Goal: Information Seeking & Learning: Learn about a topic

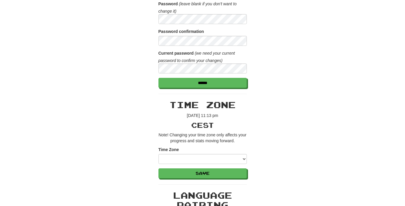
scroll to position [228, 0]
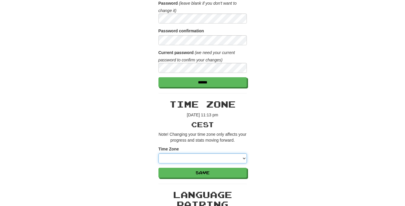
click at [244, 159] on select "**********" at bounding box center [202, 159] width 88 height 10
select select "*********"
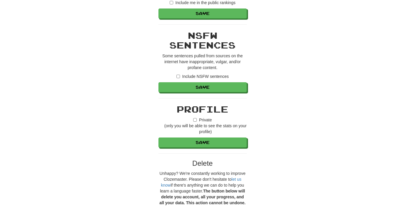
scroll to position [581, 0]
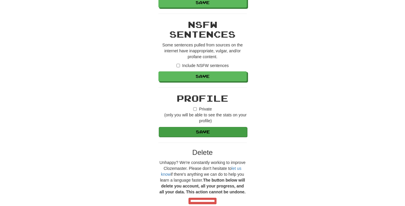
click at [203, 132] on button "Save" at bounding box center [203, 132] width 88 height 10
click at [209, 132] on button "Save" at bounding box center [203, 132] width 88 height 10
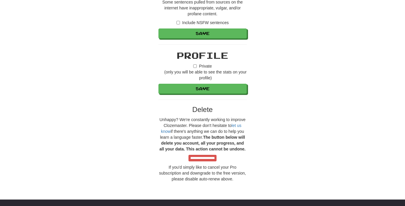
scroll to position [613, 0]
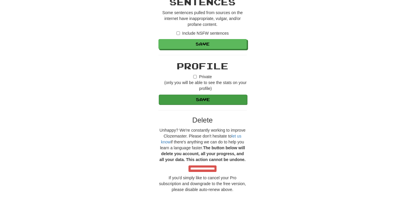
click at [223, 100] on button "Save" at bounding box center [203, 100] width 88 height 10
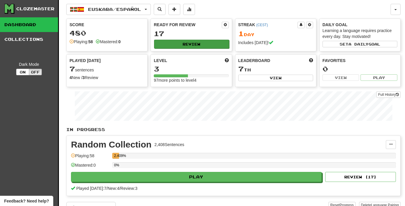
click at [181, 44] on button "Review" at bounding box center [191, 44] width 75 height 9
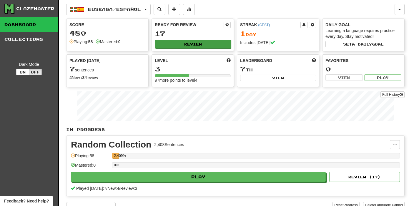
select select "**"
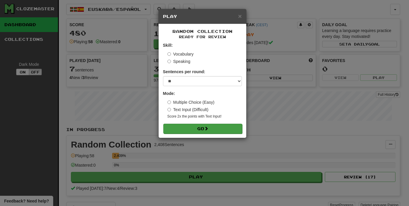
click at [198, 126] on button "Go" at bounding box center [202, 129] width 79 height 10
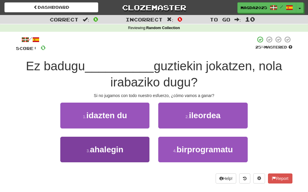
click at [116, 151] on span "ahalegin" at bounding box center [107, 149] width 34 height 9
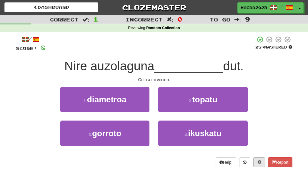
click at [258, 163] on span at bounding box center [259, 162] width 4 height 4
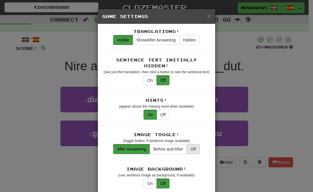
click at [190, 144] on button "Off" at bounding box center [192, 149] width 13 height 10
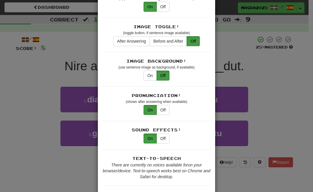
scroll to position [109, 0]
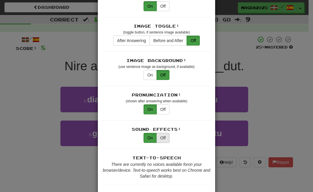
click at [163, 133] on button "Off" at bounding box center [162, 138] width 13 height 10
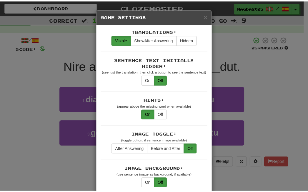
scroll to position [0, 0]
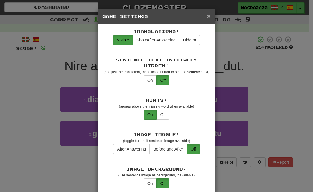
click at [208, 18] on span "×" at bounding box center [209, 16] width 4 height 7
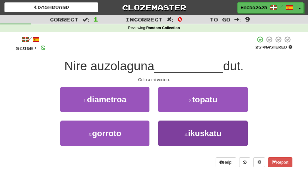
click at [200, 130] on span "ikuskatu" at bounding box center [205, 133] width 34 height 9
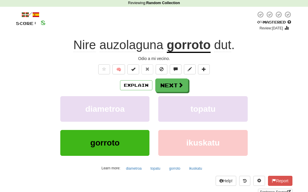
scroll to position [29, 0]
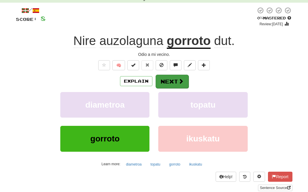
click at [179, 84] on span at bounding box center [180, 81] width 5 height 5
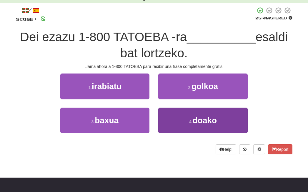
click at [211, 118] on span "doako" at bounding box center [205, 120] width 24 height 9
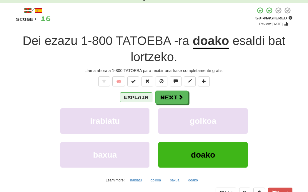
click at [139, 99] on button "Explain" at bounding box center [136, 97] width 32 height 10
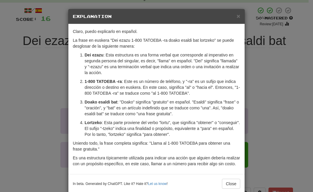
click at [259, 84] on div "× Explanation Claro, puedo explicarlo en español. La frase en euskera "Dei ezaz…" at bounding box center [156, 96] width 313 height 192
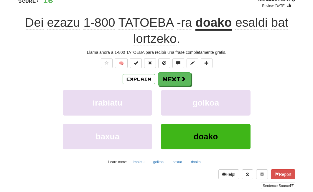
scroll to position [39, 0]
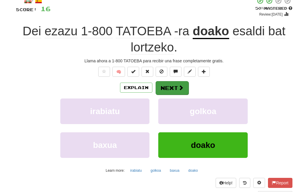
click at [176, 91] on button "Next" at bounding box center [172, 88] width 33 height 14
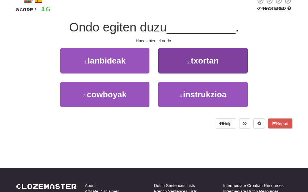
click at [186, 65] on button "2 . txortan" at bounding box center [202, 61] width 89 height 26
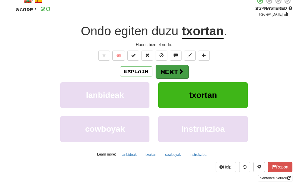
click at [175, 70] on button "Next" at bounding box center [172, 72] width 33 height 14
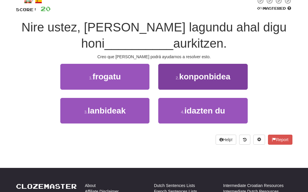
click at [198, 78] on span "konponbidea" at bounding box center [204, 76] width 51 height 9
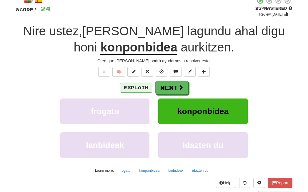
click at [145, 86] on button "Explain" at bounding box center [136, 88] width 32 height 10
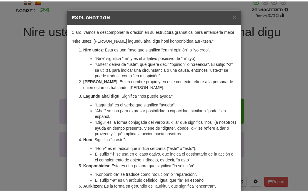
scroll to position [0, 0]
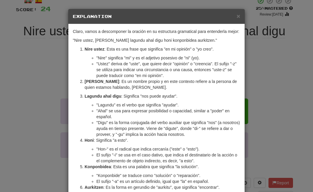
click at [238, 16] on div "× Explanation" at bounding box center [156, 16] width 176 height 15
click at [237, 16] on span "×" at bounding box center [238, 16] width 4 height 7
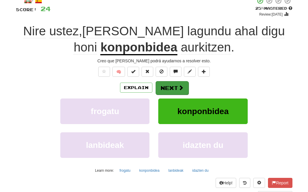
click at [176, 86] on button "Next" at bounding box center [172, 88] width 33 height 14
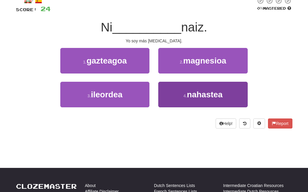
click at [211, 96] on span "nahastea" at bounding box center [205, 94] width 36 height 9
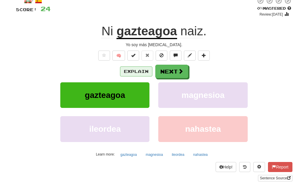
click at [142, 72] on button "Explain" at bounding box center [136, 72] width 32 height 10
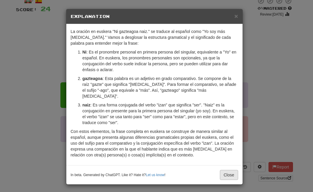
click at [230, 171] on button "Close" at bounding box center [229, 175] width 18 height 10
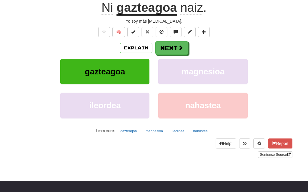
scroll to position [64, 0]
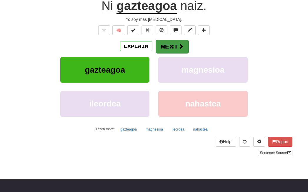
click at [174, 46] on button "Next" at bounding box center [172, 47] width 33 height 14
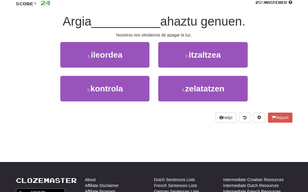
scroll to position [42, 0]
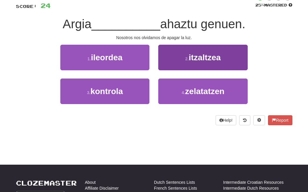
click at [200, 63] on button "2 . itzaltzea" at bounding box center [202, 58] width 89 height 26
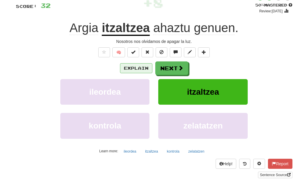
click at [138, 67] on button "Explain" at bounding box center [136, 68] width 32 height 10
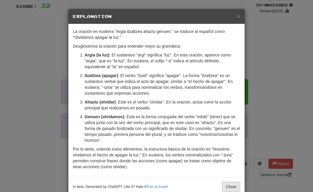
click at [227, 187] on button "Close" at bounding box center [231, 187] width 18 height 10
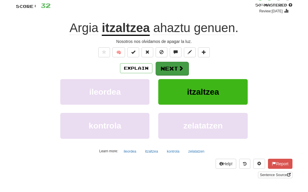
click at [167, 71] on button "Next" at bounding box center [172, 69] width 33 height 14
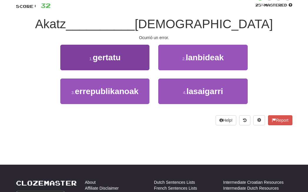
click at [135, 61] on button "1 . gertatu" at bounding box center [104, 58] width 89 height 26
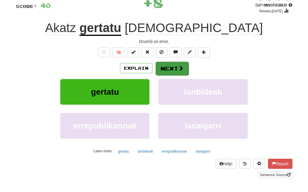
click at [179, 74] on button "Next" at bounding box center [172, 69] width 33 height 14
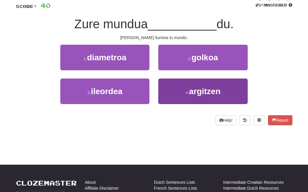
click at [193, 92] on span "argitzen" at bounding box center [204, 91] width 31 height 9
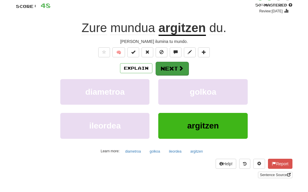
click at [182, 68] on span at bounding box center [180, 68] width 5 height 5
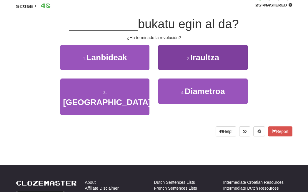
click at [215, 61] on span "Iraultza" at bounding box center [204, 57] width 29 height 9
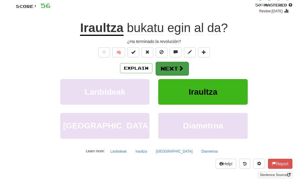
click at [177, 70] on button "Next" at bounding box center [172, 69] width 33 height 14
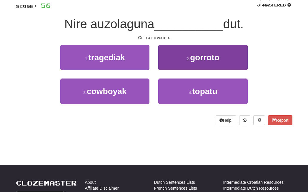
click at [196, 60] on span "gorroto" at bounding box center [204, 57] width 29 height 9
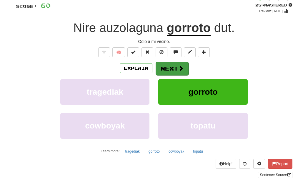
click at [181, 66] on span at bounding box center [180, 68] width 5 height 5
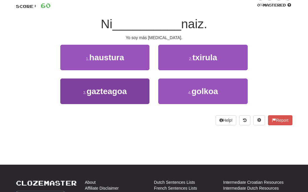
click at [125, 91] on span "gazteagoa" at bounding box center [107, 91] width 40 height 9
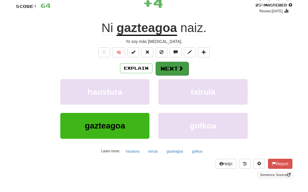
click at [175, 67] on button "Next" at bounding box center [172, 69] width 33 height 14
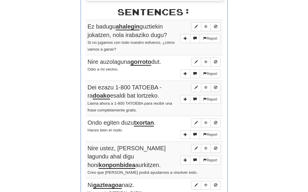
scroll to position [297, 0]
click at [133, 23] on u "ahalegin" at bounding box center [128, 26] width 24 height 7
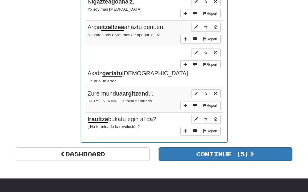
scroll to position [481, 0]
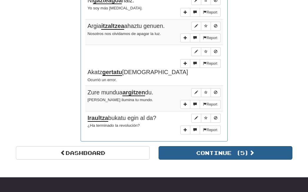
click at [227, 146] on button "Continue ( 5 )" at bounding box center [226, 153] width 134 height 14
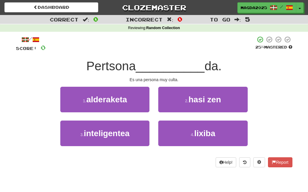
scroll to position [0, 0]
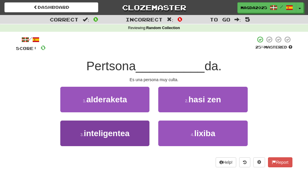
click at [134, 127] on button "3 . inteligentea" at bounding box center [104, 134] width 89 height 26
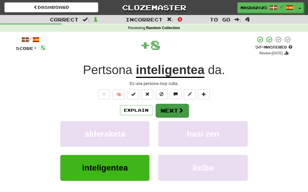
click at [181, 112] on span at bounding box center [180, 110] width 5 height 5
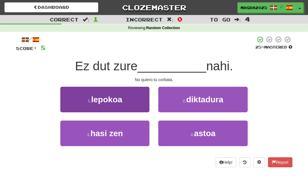
click at [131, 105] on button "1 . lepokoa" at bounding box center [104, 100] width 89 height 26
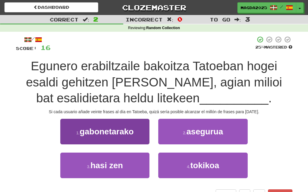
click at [137, 134] on button "1 . gabonetarako" at bounding box center [104, 132] width 89 height 26
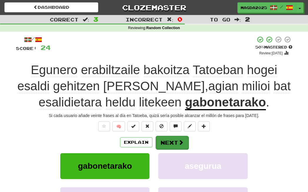
click at [175, 143] on button "Next" at bounding box center [172, 143] width 33 height 14
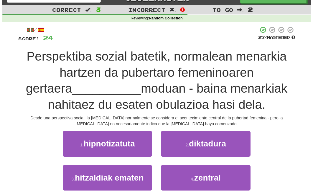
scroll to position [11, 0]
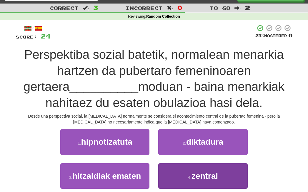
click at [192, 173] on span "zentral" at bounding box center [205, 176] width 26 height 9
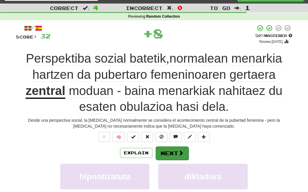
click at [173, 149] on button "Next" at bounding box center [172, 154] width 33 height 14
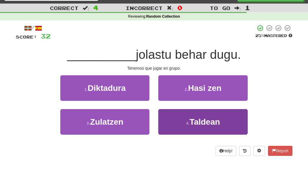
click at [201, 123] on span "Taldean" at bounding box center [205, 121] width 31 height 9
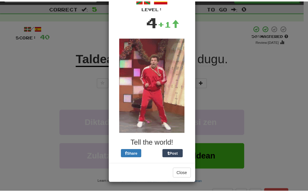
scroll to position [37, 0]
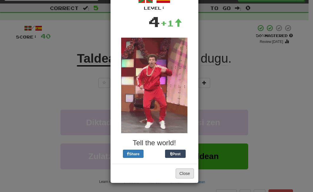
click at [181, 175] on button "Close" at bounding box center [184, 174] width 18 height 10
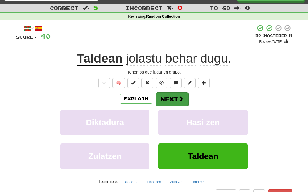
click at [181, 97] on span at bounding box center [180, 98] width 5 height 5
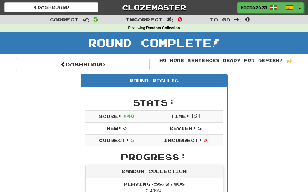
scroll to position [0, 0]
click at [301, 10] on button "Toggle Dropdown" at bounding box center [300, 8] width 8 height 11
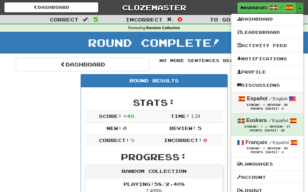
click at [283, 104] on span "Review: 20" at bounding box center [278, 104] width 21 height 3
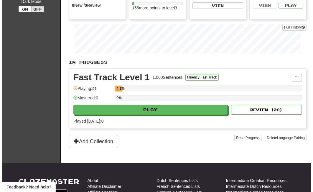
scroll to position [79, 0]
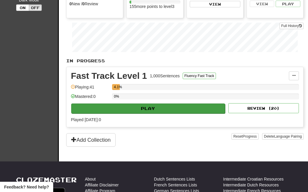
click at [209, 105] on button "Play" at bounding box center [148, 109] width 154 height 10
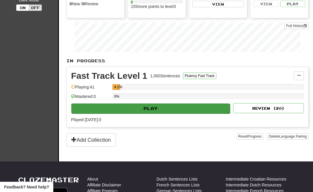
select select "**"
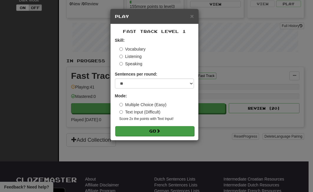
click at [160, 131] on span at bounding box center [158, 131] width 4 height 4
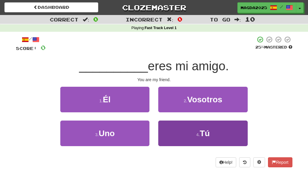
click at [202, 131] on span "Tú" at bounding box center [205, 133] width 10 height 9
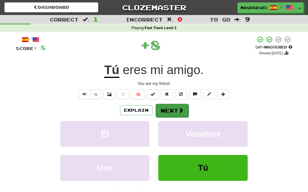
click at [180, 114] on button "Next" at bounding box center [172, 111] width 33 height 14
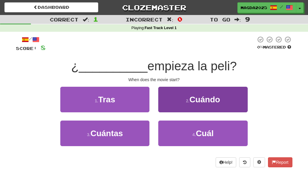
click at [207, 108] on button "2 . Cuándo" at bounding box center [202, 100] width 89 height 26
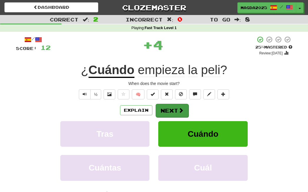
click at [183, 110] on span at bounding box center [180, 110] width 5 height 5
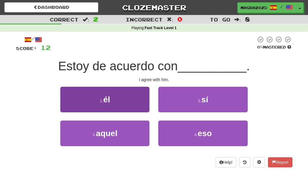
click at [99, 105] on button "1 . él" at bounding box center [104, 100] width 89 height 26
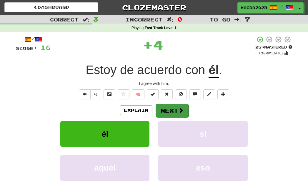
click at [174, 106] on button "Next" at bounding box center [172, 111] width 33 height 14
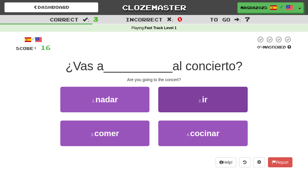
click at [181, 102] on button "2 . ir" at bounding box center [202, 100] width 89 height 26
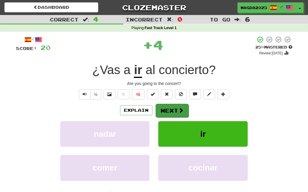
click at [173, 110] on button "Next" at bounding box center [172, 111] width 33 height 14
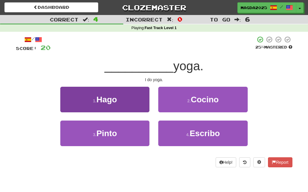
click at [145, 104] on button "1 . Hago" at bounding box center [104, 100] width 89 height 26
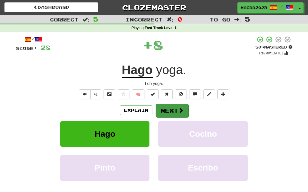
click at [174, 114] on button "Next" at bounding box center [172, 111] width 33 height 14
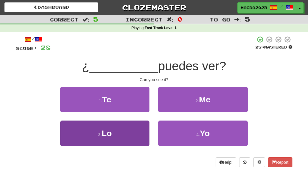
click at [134, 131] on button "3 . Lo" at bounding box center [104, 134] width 89 height 26
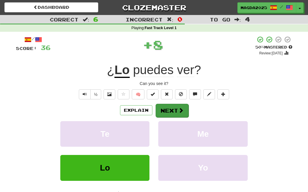
click at [175, 108] on button "Next" at bounding box center [172, 111] width 33 height 14
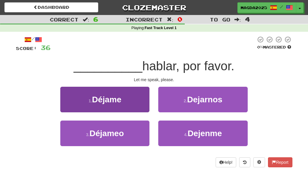
click at [142, 100] on button "1 . [GEOGRAPHIC_DATA]" at bounding box center [104, 100] width 89 height 26
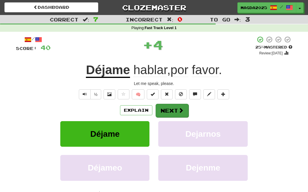
click at [165, 111] on button "Next" at bounding box center [172, 111] width 33 height 14
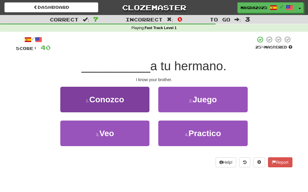
click at [137, 106] on button "1 . Conozco" at bounding box center [104, 100] width 89 height 26
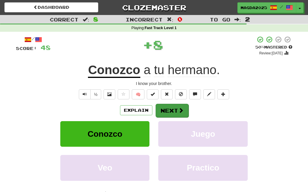
click at [179, 111] on span at bounding box center [180, 110] width 5 height 5
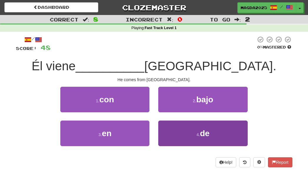
click at [185, 130] on button "4 . de" at bounding box center [202, 134] width 89 height 26
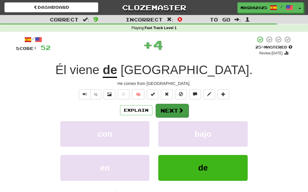
click at [183, 112] on span at bounding box center [180, 110] width 5 height 5
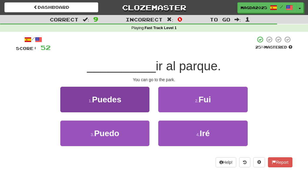
click at [135, 102] on button "1 . Puedes" at bounding box center [104, 100] width 89 height 26
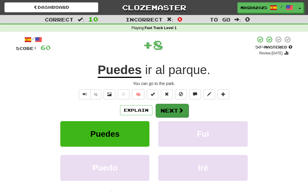
click at [167, 109] on button "Next" at bounding box center [172, 111] width 33 height 14
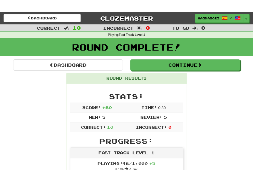
scroll to position [6, 0]
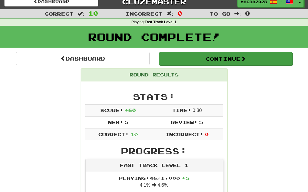
click at [226, 59] on button "Continue" at bounding box center [226, 59] width 134 height 14
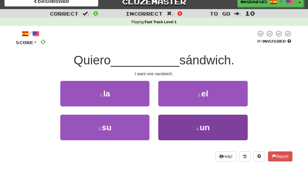
click at [185, 125] on button "4 . un" at bounding box center [202, 128] width 89 height 26
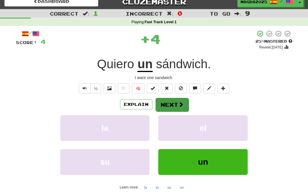
click at [177, 108] on button "Next" at bounding box center [172, 105] width 33 height 14
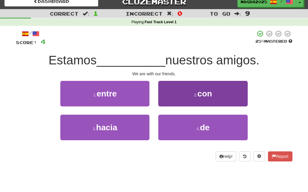
click at [199, 94] on span "con" at bounding box center [204, 93] width 15 height 9
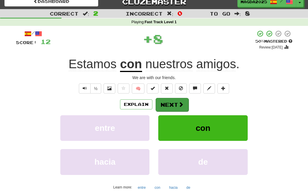
click at [178, 106] on span at bounding box center [180, 104] width 5 height 5
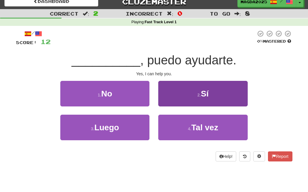
click at [193, 101] on button "2 . Sí" at bounding box center [202, 94] width 89 height 26
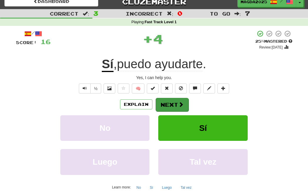
click at [174, 104] on button "Next" at bounding box center [172, 105] width 33 height 14
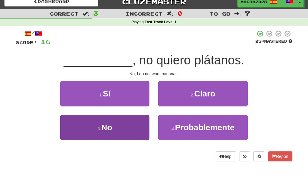
click at [133, 120] on button "3 . No" at bounding box center [104, 128] width 89 height 26
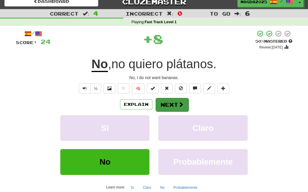
click at [173, 105] on button "Next" at bounding box center [172, 105] width 33 height 14
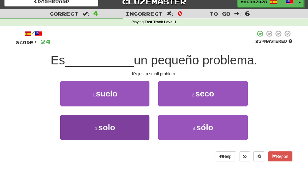
click at [136, 128] on button "3 . solo" at bounding box center [104, 128] width 89 height 26
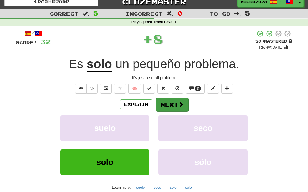
click at [178, 104] on span at bounding box center [180, 104] width 5 height 5
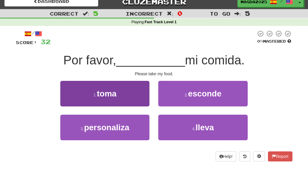
click at [145, 97] on button "1 . toma" at bounding box center [104, 94] width 89 height 26
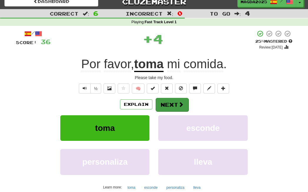
click at [167, 102] on button "Next" at bounding box center [172, 105] width 33 height 14
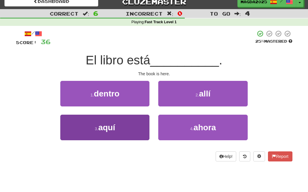
click at [135, 122] on button "3 . aquí" at bounding box center [104, 128] width 89 height 26
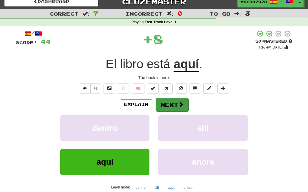
click at [169, 107] on button "Next" at bounding box center [172, 105] width 33 height 14
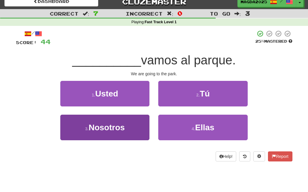
click at [141, 131] on button "3 . Nosotros" at bounding box center [104, 128] width 89 height 26
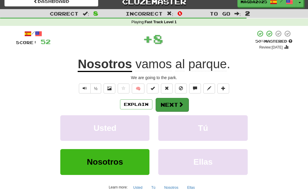
click at [181, 102] on span at bounding box center [180, 104] width 5 height 5
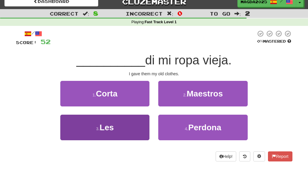
click at [136, 122] on button "3 . Les" at bounding box center [104, 128] width 89 height 26
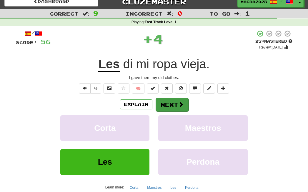
click at [172, 103] on button "Next" at bounding box center [172, 105] width 33 height 14
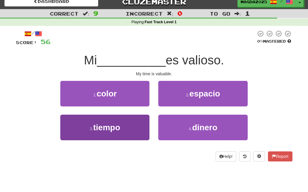
click at [132, 130] on button "3 . tiempo" at bounding box center [104, 128] width 89 height 26
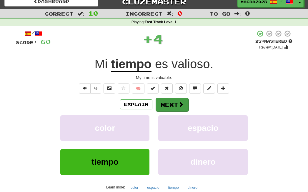
click at [174, 105] on button "Next" at bounding box center [172, 105] width 33 height 14
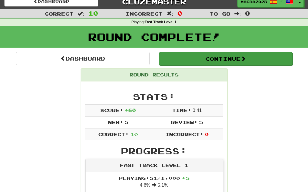
click at [222, 57] on button "Continue" at bounding box center [226, 59] width 134 height 14
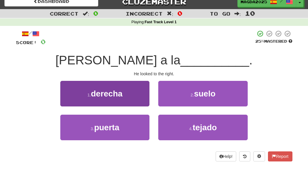
click at [135, 97] on button "1 . derecha" at bounding box center [104, 94] width 89 height 26
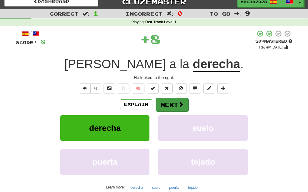
click at [170, 102] on button "Next" at bounding box center [172, 105] width 33 height 14
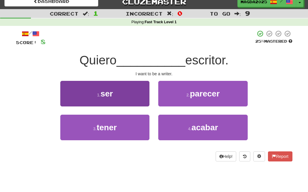
click at [144, 98] on button "1 . ser" at bounding box center [104, 94] width 89 height 26
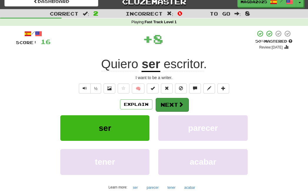
click at [169, 104] on button "Next" at bounding box center [172, 105] width 33 height 14
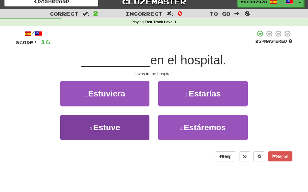
click at [132, 124] on button "3 . Estuve" at bounding box center [104, 128] width 89 height 26
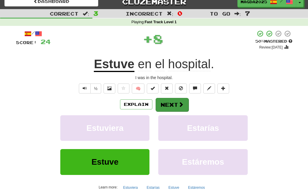
click at [168, 107] on button "Next" at bounding box center [172, 105] width 33 height 14
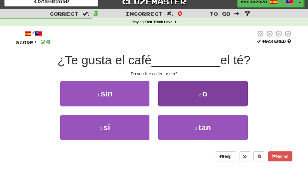
click at [184, 98] on button "2 . o" at bounding box center [202, 94] width 89 height 26
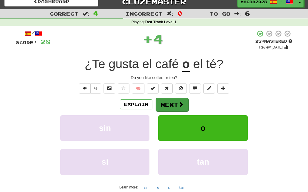
click at [171, 105] on button "Next" at bounding box center [172, 105] width 33 height 14
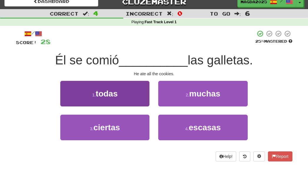
click at [129, 102] on button "1 . todas" at bounding box center [104, 94] width 89 height 26
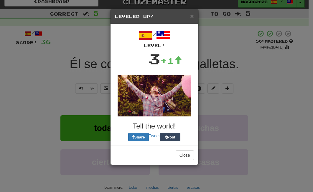
click at [176, 133] on button "Post" at bounding box center [170, 137] width 21 height 8
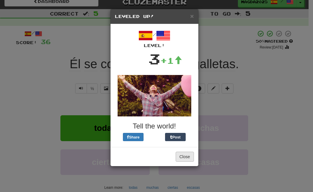
click at [184, 158] on button "Close" at bounding box center [184, 157] width 18 height 10
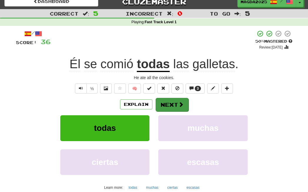
click at [178, 104] on span at bounding box center [180, 104] width 5 height 5
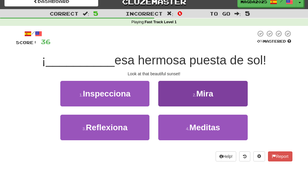
click at [187, 103] on button "2 . Mira" at bounding box center [202, 94] width 89 height 26
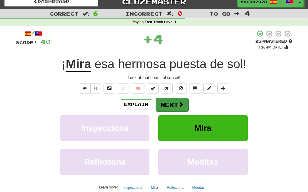
click at [176, 105] on button "Next" at bounding box center [172, 105] width 33 height 14
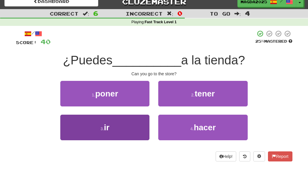
click at [136, 128] on button "3 . ir" at bounding box center [104, 128] width 89 height 26
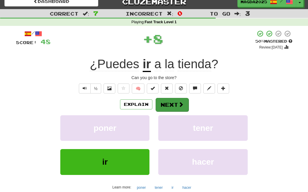
click at [174, 103] on button "Next" at bounding box center [172, 105] width 33 height 14
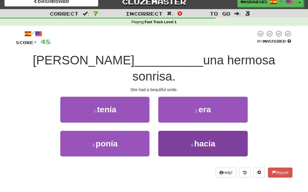
click at [181, 131] on button "4 . hacia" at bounding box center [202, 144] width 89 height 26
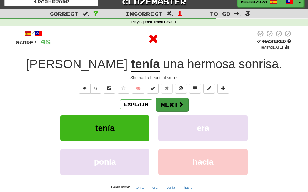
click at [172, 107] on button "Next" at bounding box center [172, 105] width 33 height 14
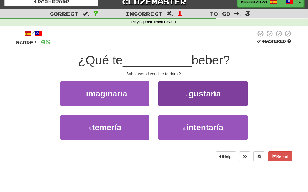
click at [191, 98] on button "2 . gustaría" at bounding box center [202, 94] width 89 height 26
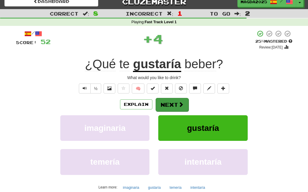
click at [177, 104] on button "Next" at bounding box center [172, 105] width 33 height 14
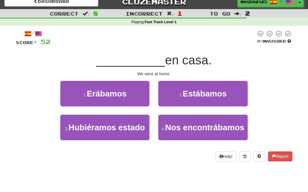
click at [177, 104] on button "2 . Estábamos" at bounding box center [202, 94] width 89 height 26
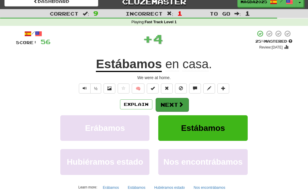
click at [174, 105] on button "Next" at bounding box center [172, 105] width 33 height 14
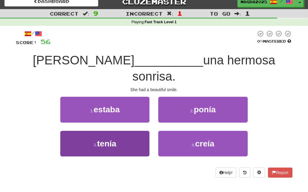
click at [135, 133] on button "3 . tenía" at bounding box center [104, 144] width 89 height 26
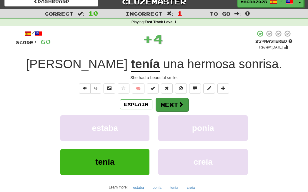
click at [168, 102] on button "Next" at bounding box center [172, 105] width 33 height 14
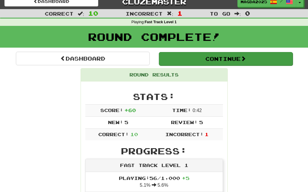
click at [216, 58] on button "Continue" at bounding box center [226, 59] width 134 height 14
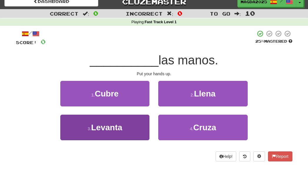
click at [135, 125] on button "3 . [GEOGRAPHIC_DATA]" at bounding box center [104, 128] width 89 height 26
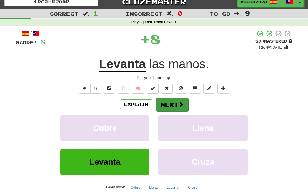
click at [174, 102] on button "Next" at bounding box center [172, 105] width 33 height 14
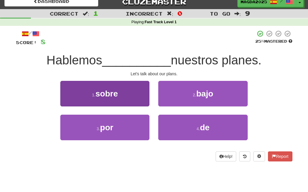
click at [138, 98] on button "1 . sobre" at bounding box center [104, 94] width 89 height 26
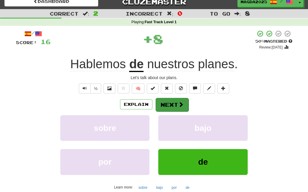
click at [168, 104] on button "Next" at bounding box center [172, 105] width 33 height 14
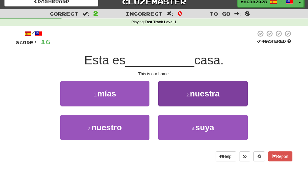
click at [187, 99] on button "2 . nuestra" at bounding box center [202, 94] width 89 height 26
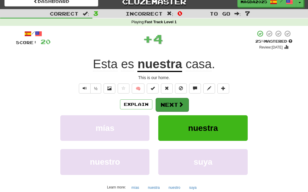
click at [180, 104] on span at bounding box center [180, 104] width 5 height 5
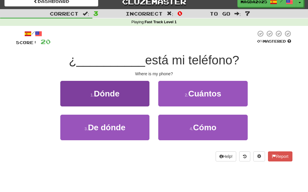
click at [144, 97] on button "1 . Dónde" at bounding box center [104, 94] width 89 height 26
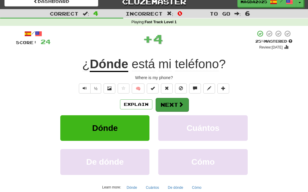
click at [172, 102] on button "Next" at bounding box center [172, 105] width 33 height 14
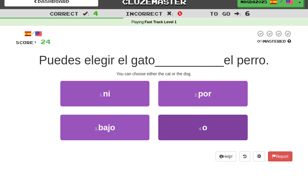
click at [178, 125] on button "4 . o" at bounding box center [202, 128] width 89 height 26
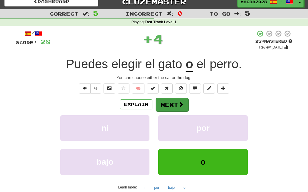
click at [178, 106] on span at bounding box center [180, 104] width 5 height 5
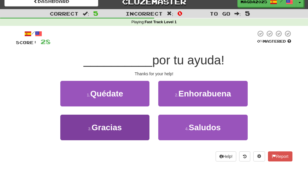
click at [130, 125] on button "3 . Gracias" at bounding box center [104, 128] width 89 height 26
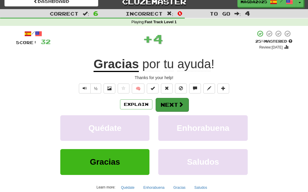
click at [177, 107] on button "Next" at bounding box center [172, 105] width 33 height 14
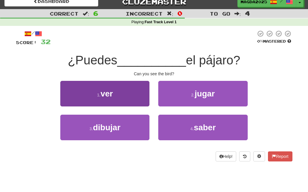
click at [131, 93] on button "1 . ver" at bounding box center [104, 94] width 89 height 26
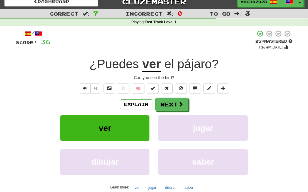
click at [131, 93] on div "½ 🧠" at bounding box center [154, 89] width 277 height 10
click at [174, 105] on button "Next" at bounding box center [172, 105] width 33 height 14
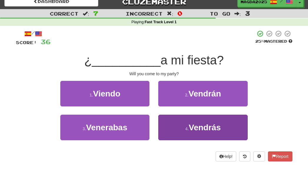
click at [184, 128] on button "4 . [GEOGRAPHIC_DATA]" at bounding box center [202, 128] width 89 height 26
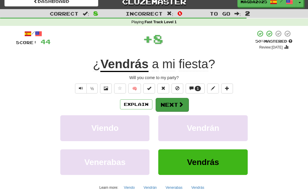
click at [171, 104] on button "Next" at bounding box center [172, 105] width 33 height 14
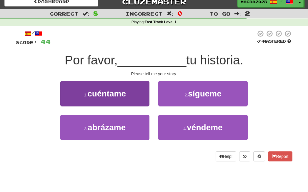
click at [139, 98] on button "1 . cuéntame" at bounding box center [104, 94] width 89 height 26
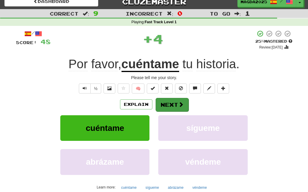
click at [169, 104] on button "Next" at bounding box center [172, 105] width 33 height 14
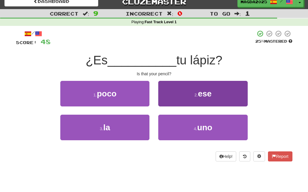
click at [180, 97] on button "2 . ese" at bounding box center [202, 94] width 89 height 26
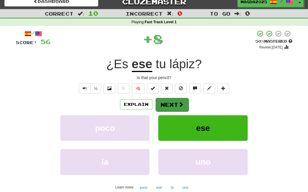
click at [175, 106] on button "Next" at bounding box center [172, 105] width 33 height 14
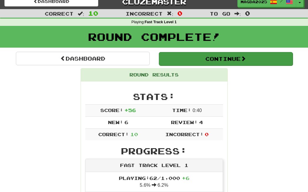
click at [230, 62] on button "Continue" at bounding box center [226, 59] width 134 height 14
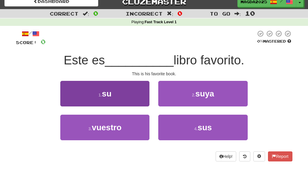
click at [139, 100] on button "1 . su" at bounding box center [104, 94] width 89 height 26
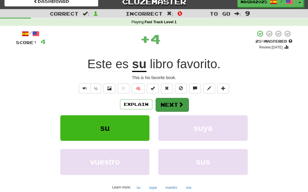
click at [169, 103] on button "Next" at bounding box center [172, 105] width 33 height 14
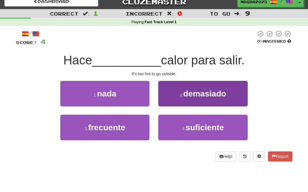
click at [194, 97] on span "demasiado" at bounding box center [204, 93] width 43 height 9
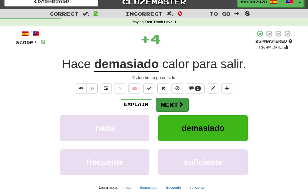
click at [178, 105] on span at bounding box center [180, 104] width 5 height 5
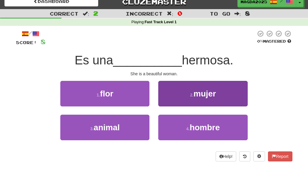
click at [181, 98] on button "2 . mujer" at bounding box center [202, 94] width 89 height 26
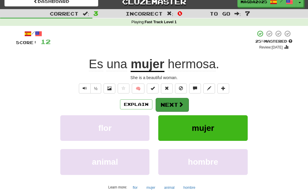
click at [175, 104] on button "Next" at bounding box center [172, 105] width 33 height 14
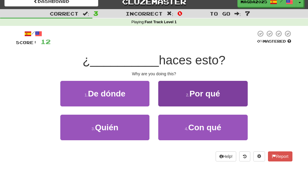
click at [204, 97] on span "Por qué" at bounding box center [205, 93] width 31 height 9
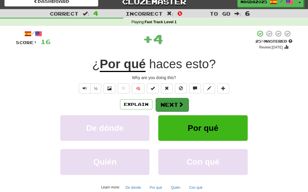
click at [179, 104] on span at bounding box center [180, 104] width 5 height 5
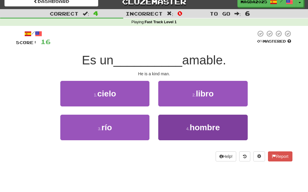
click at [195, 129] on span "hombre" at bounding box center [205, 127] width 30 height 9
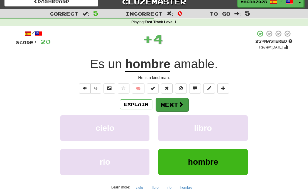
click at [177, 103] on button "Next" at bounding box center [172, 105] width 33 height 14
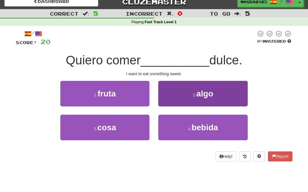
click at [195, 95] on small "2 ." at bounding box center [195, 95] width 4 height 5
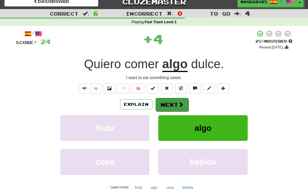
click at [178, 106] on span at bounding box center [180, 104] width 5 height 5
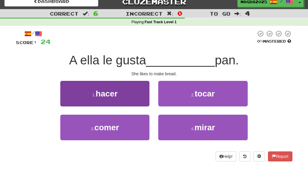
click at [139, 97] on button "1 . hacer" at bounding box center [104, 94] width 89 height 26
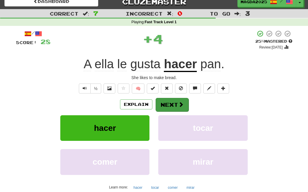
click at [172, 102] on button "Next" at bounding box center [172, 105] width 33 height 14
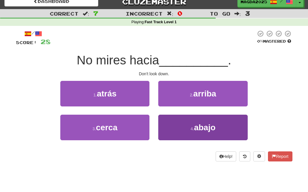
click at [192, 128] on small "4 ." at bounding box center [193, 129] width 4 height 5
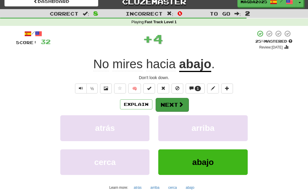
click at [175, 103] on button "Next" at bounding box center [172, 105] width 33 height 14
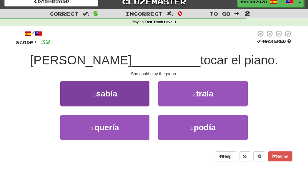
click at [131, 99] on button "1 . sabía" at bounding box center [104, 94] width 89 height 26
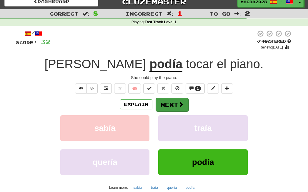
click at [174, 108] on button "Next" at bounding box center [172, 105] width 33 height 14
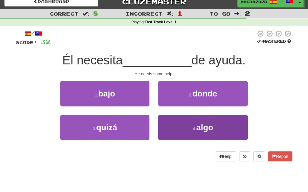
click at [189, 129] on button "4 . algo" at bounding box center [202, 128] width 89 height 26
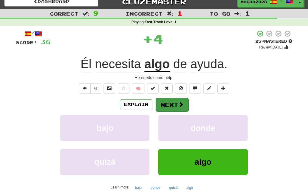
click at [174, 102] on button "Next" at bounding box center [172, 105] width 33 height 14
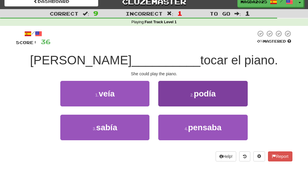
click at [194, 94] on small "2 ." at bounding box center [192, 95] width 4 height 5
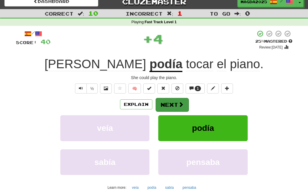
click at [173, 106] on button "Next" at bounding box center [172, 105] width 33 height 14
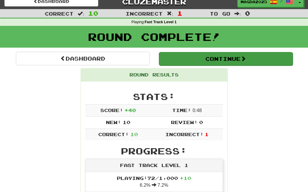
click at [227, 57] on button "Continue" at bounding box center [226, 59] width 134 height 14
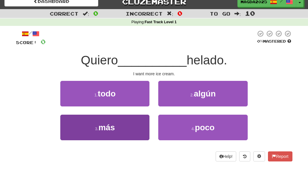
click at [137, 128] on button "3 . más" at bounding box center [104, 128] width 89 height 26
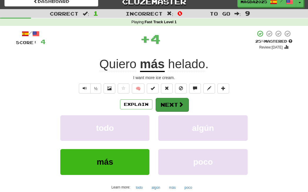
click at [170, 103] on button "Next" at bounding box center [172, 105] width 33 height 14
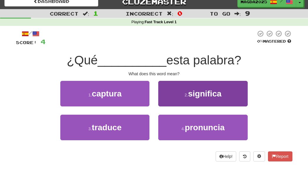
click at [186, 100] on button "2 . significa" at bounding box center [202, 94] width 89 height 26
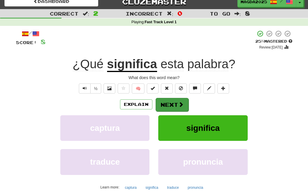
click at [172, 104] on button "Next" at bounding box center [172, 105] width 33 height 14
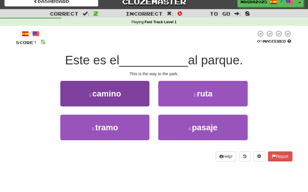
click at [140, 92] on button "1 . camino" at bounding box center [104, 94] width 89 height 26
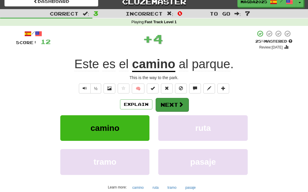
click at [174, 107] on button "Next" at bounding box center [172, 105] width 33 height 14
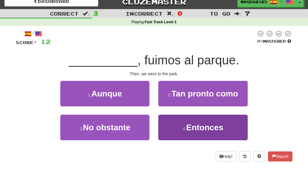
click at [185, 129] on small "4 ." at bounding box center [185, 129] width 4 height 5
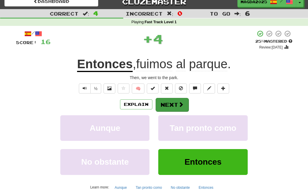
click at [174, 102] on button "Next" at bounding box center [172, 105] width 33 height 14
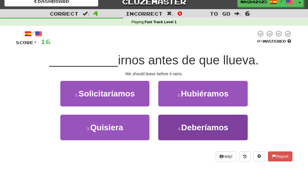
click at [185, 130] on span "Deberíamos" at bounding box center [204, 127] width 47 height 9
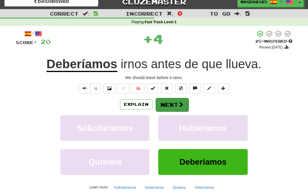
click at [175, 105] on button "Next" at bounding box center [172, 105] width 33 height 14
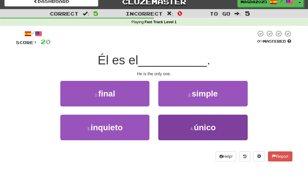
click at [178, 125] on button "4 . único" at bounding box center [202, 128] width 89 height 26
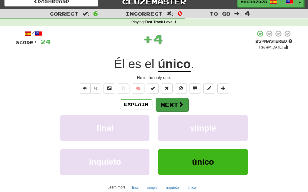
click at [170, 103] on button "Next" at bounding box center [172, 105] width 33 height 14
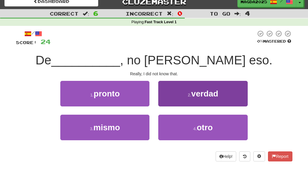
click at [201, 98] on button "2 . verdad" at bounding box center [202, 94] width 89 height 26
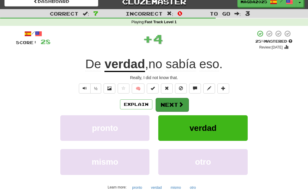
click at [178, 104] on span at bounding box center [180, 104] width 5 height 5
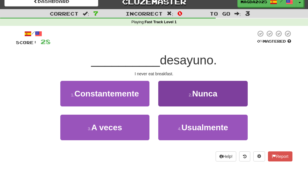
click at [179, 92] on button "2 . [GEOGRAPHIC_DATA]" at bounding box center [202, 94] width 89 height 26
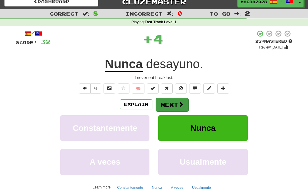
click at [175, 105] on button "Next" at bounding box center [172, 105] width 33 height 14
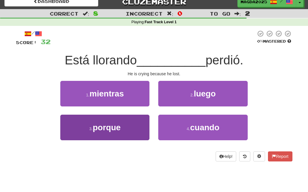
click at [142, 127] on button "3 . porque" at bounding box center [104, 128] width 89 height 26
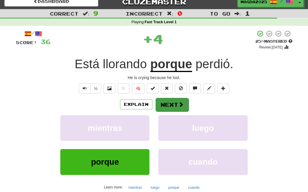
click at [181, 103] on span at bounding box center [180, 104] width 5 height 5
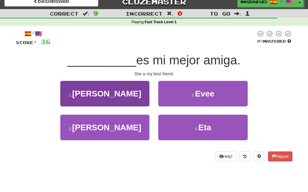
click at [138, 103] on button "1 . [PERSON_NAME]" at bounding box center [104, 94] width 89 height 26
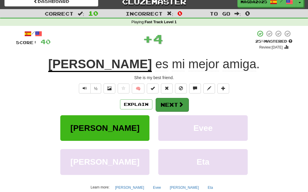
click at [178, 103] on span at bounding box center [180, 104] width 5 height 5
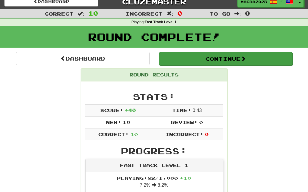
click at [224, 57] on button "Continue" at bounding box center [226, 59] width 134 height 14
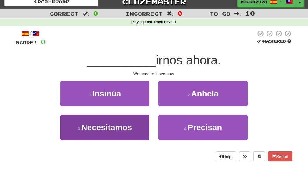
click at [131, 129] on span "Necesitamos" at bounding box center [106, 127] width 51 height 9
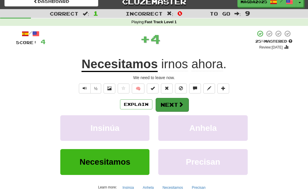
click at [178, 105] on span at bounding box center [180, 104] width 5 height 5
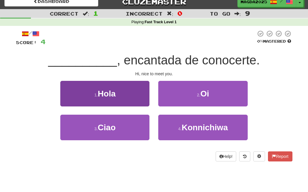
click at [128, 95] on button "1 . [GEOGRAPHIC_DATA]" at bounding box center [104, 94] width 89 height 26
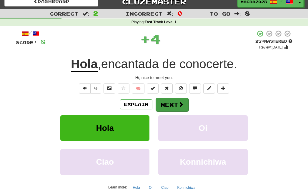
click at [172, 106] on button "Next" at bounding box center [172, 105] width 33 height 14
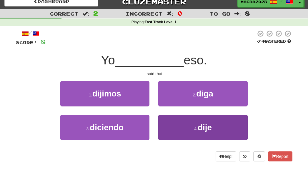
click at [181, 125] on button "4 . dije" at bounding box center [202, 128] width 89 height 26
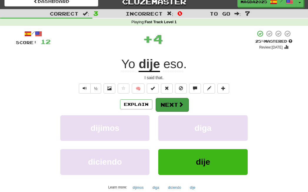
click at [172, 104] on button "Next" at bounding box center [172, 105] width 33 height 14
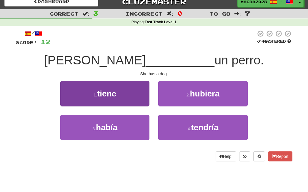
click at [131, 98] on button "1 . tiene" at bounding box center [104, 94] width 89 height 26
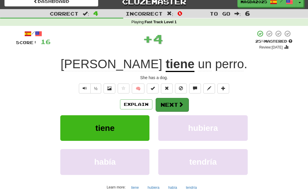
click at [179, 105] on span at bounding box center [180, 104] width 5 height 5
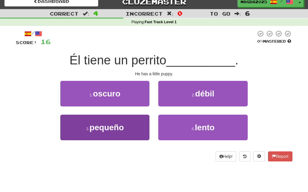
click at [137, 131] on button "3 . pequeño" at bounding box center [104, 128] width 89 height 26
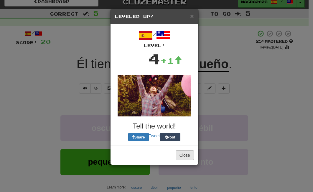
click at [185, 156] on button "Close" at bounding box center [184, 155] width 18 height 10
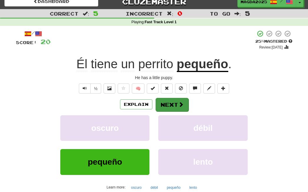
click at [176, 107] on button "Next" at bounding box center [172, 105] width 33 height 14
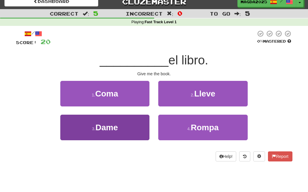
click at [126, 125] on button "3 . Dame" at bounding box center [104, 128] width 89 height 26
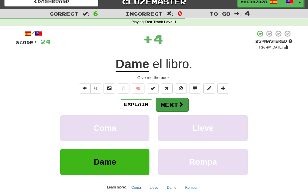
click at [172, 106] on button "Next" at bounding box center [172, 105] width 33 height 14
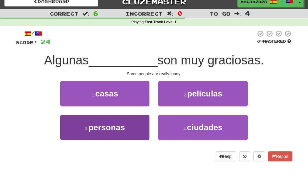
click at [132, 128] on button "3 . personas" at bounding box center [104, 128] width 89 height 26
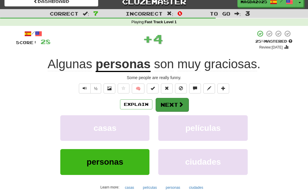
click at [170, 103] on button "Next" at bounding box center [172, 105] width 33 height 14
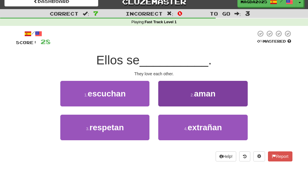
click at [199, 97] on span "aman" at bounding box center [204, 93] width 21 height 9
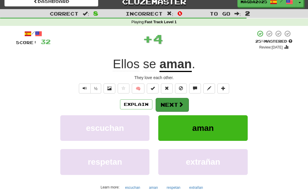
click at [172, 103] on button "Next" at bounding box center [172, 105] width 33 height 14
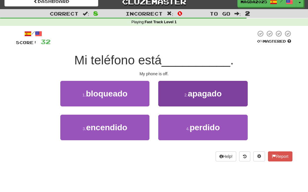
click at [197, 93] on span "apagado" at bounding box center [205, 93] width 34 height 9
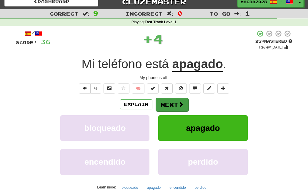
click at [178, 104] on span at bounding box center [180, 104] width 5 height 5
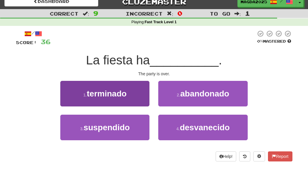
click at [141, 101] on button "1 . terminado" at bounding box center [104, 94] width 89 height 26
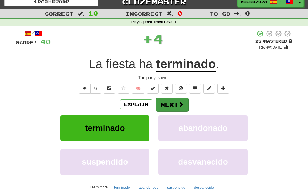
click at [173, 107] on button "Next" at bounding box center [172, 105] width 33 height 14
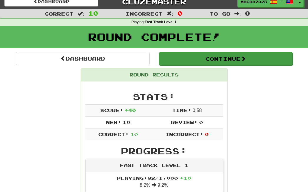
click at [225, 58] on button "Continue" at bounding box center [226, 59] width 134 height 14
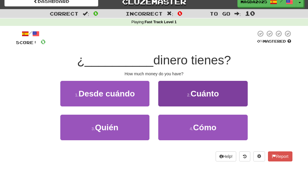
click at [182, 94] on button "2 . [GEOGRAPHIC_DATA]" at bounding box center [202, 94] width 89 height 26
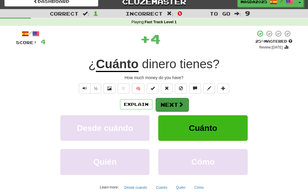
click at [174, 104] on button "Next" at bounding box center [172, 105] width 33 height 14
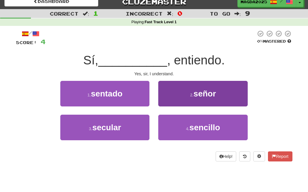
click at [186, 97] on button "2 . señor" at bounding box center [202, 94] width 89 height 26
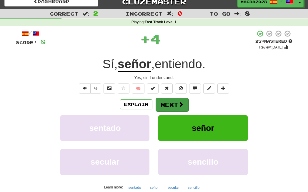
click at [176, 104] on button "Next" at bounding box center [172, 105] width 33 height 14
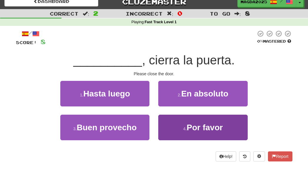
click at [185, 124] on button "4 . Por favor" at bounding box center [202, 128] width 89 height 26
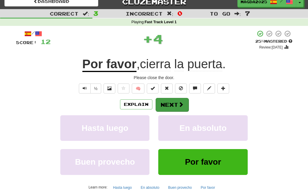
click at [179, 103] on span at bounding box center [180, 104] width 5 height 5
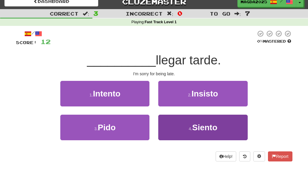
click at [182, 128] on button "4 . Siento" at bounding box center [202, 128] width 89 height 26
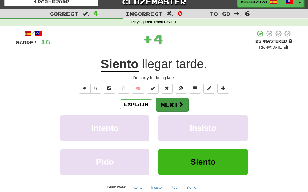
click at [173, 104] on button "Next" at bounding box center [172, 105] width 33 height 14
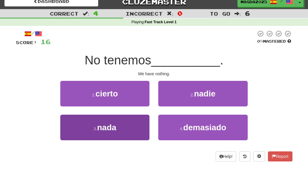
click at [119, 129] on button "3 . nada" at bounding box center [104, 128] width 89 height 26
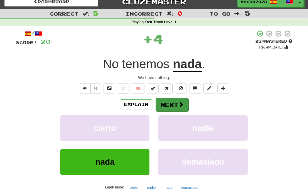
click at [173, 102] on button "Next" at bounding box center [172, 105] width 33 height 14
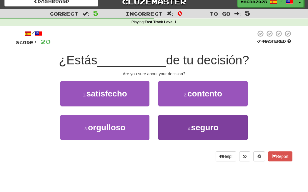
click at [185, 129] on button "4 . seguro" at bounding box center [202, 128] width 89 height 26
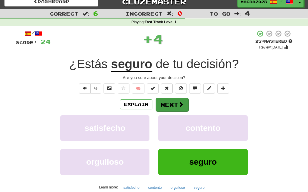
click at [171, 105] on button "Next" at bounding box center [172, 105] width 33 height 14
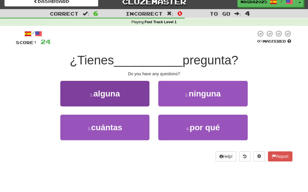
click at [132, 99] on button "1 . alguna" at bounding box center [104, 94] width 89 height 26
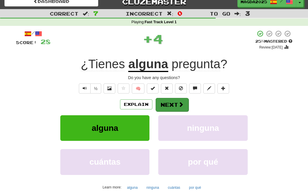
click at [172, 105] on button "Next" at bounding box center [172, 105] width 33 height 14
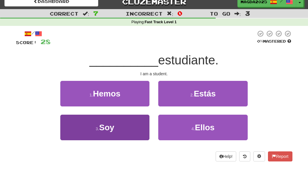
click at [135, 130] on button "3 . Soy" at bounding box center [104, 128] width 89 height 26
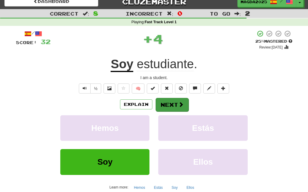
click at [178, 103] on span at bounding box center [180, 104] width 5 height 5
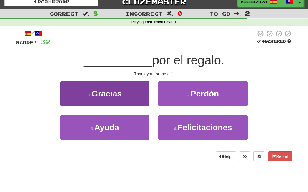
click at [131, 103] on button "1 . Gracias" at bounding box center [104, 94] width 89 height 26
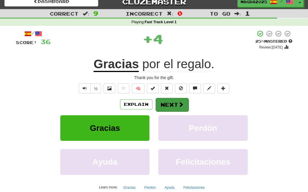
click at [171, 104] on button "Next" at bounding box center [172, 105] width 33 height 14
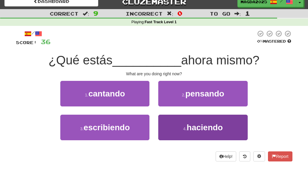
click at [181, 126] on button "4 . haciendo" at bounding box center [202, 128] width 89 height 26
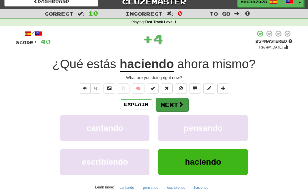
click at [174, 107] on button "Next" at bounding box center [172, 105] width 33 height 14
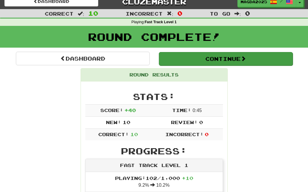
click at [229, 60] on button "Continue" at bounding box center [226, 59] width 134 height 14
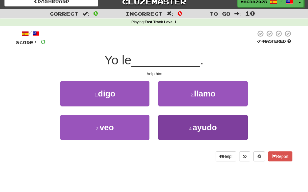
click at [194, 126] on span "ayudo" at bounding box center [205, 127] width 24 height 9
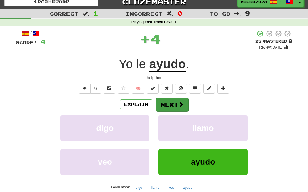
click at [181, 104] on span at bounding box center [180, 104] width 5 height 5
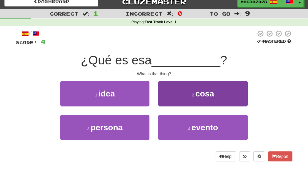
click at [188, 97] on button "2 . cosa" at bounding box center [202, 94] width 89 height 26
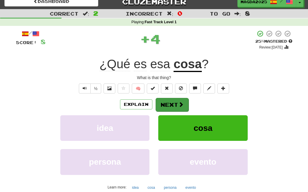
click at [182, 104] on span at bounding box center [180, 104] width 5 height 5
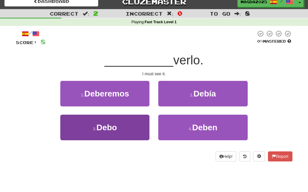
click at [142, 127] on button "3 . Debo" at bounding box center [104, 128] width 89 height 26
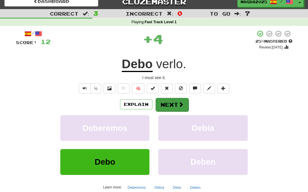
click at [182, 105] on span at bounding box center [180, 104] width 5 height 5
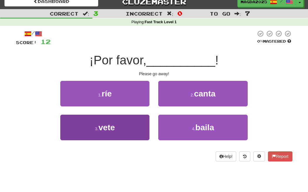
click at [122, 132] on button "3 . vete" at bounding box center [104, 128] width 89 height 26
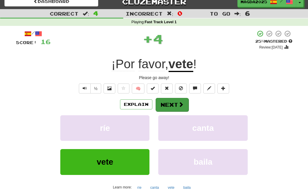
click at [174, 106] on button "Next" at bounding box center [172, 105] width 33 height 14
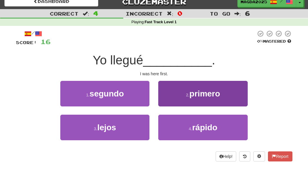
click at [205, 97] on span "primero" at bounding box center [205, 93] width 31 height 9
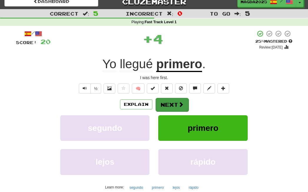
click at [171, 106] on button "Next" at bounding box center [172, 105] width 33 height 14
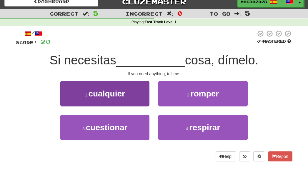
click at [139, 93] on button "1 . cualquier" at bounding box center [104, 94] width 89 height 26
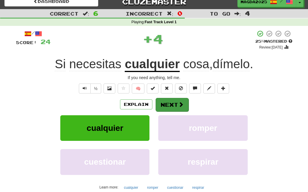
click at [182, 106] on span at bounding box center [180, 104] width 5 height 5
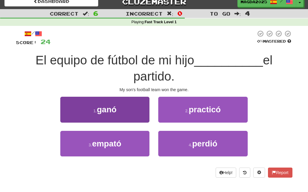
click at [145, 111] on button "1 . ganó" at bounding box center [104, 110] width 89 height 26
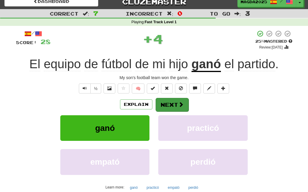
click at [172, 106] on button "Next" at bounding box center [172, 105] width 33 height 14
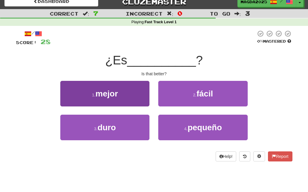
click at [140, 97] on button "1 . mejor" at bounding box center [104, 94] width 89 height 26
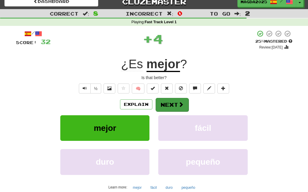
click at [170, 104] on button "Next" at bounding box center [172, 105] width 33 height 14
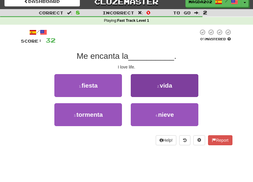
click at [160, 85] on small "2 ." at bounding box center [158, 87] width 3 height 4
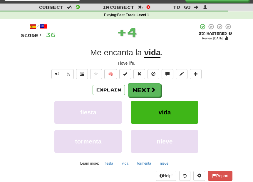
scroll to position [17, 0]
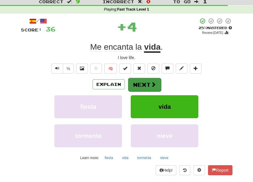
click at [146, 84] on button "Next" at bounding box center [144, 85] width 33 height 14
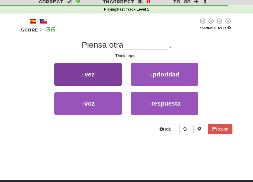
click at [104, 77] on button "1 . vez" at bounding box center [88, 74] width 68 height 23
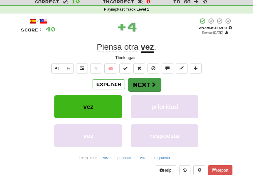
click at [139, 86] on button "Next" at bounding box center [144, 85] width 33 height 14
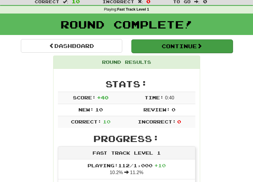
click at [193, 48] on button "Continue" at bounding box center [183, 46] width 102 height 14
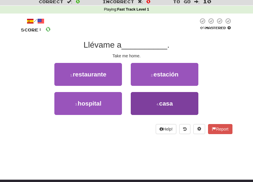
click at [155, 97] on button "4 . casa" at bounding box center [165, 103] width 68 height 23
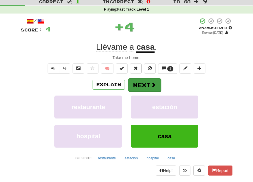
click at [157, 85] on button "Next" at bounding box center [144, 85] width 33 height 14
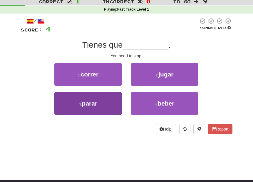
click at [111, 100] on button "3 . parar" at bounding box center [88, 103] width 68 height 23
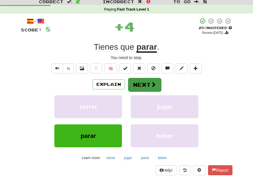
click at [149, 87] on button "Next" at bounding box center [144, 85] width 33 height 14
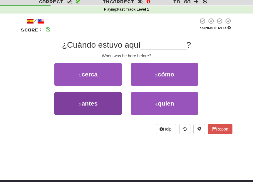
click at [112, 107] on button "3 . antes" at bounding box center [88, 103] width 68 height 23
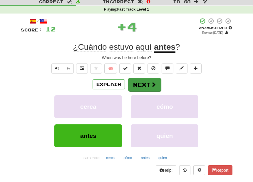
click at [149, 86] on button "Next" at bounding box center [144, 85] width 33 height 14
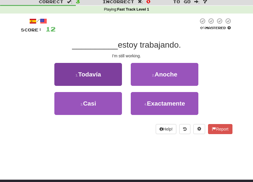
click at [109, 76] on button "1 . Todavía" at bounding box center [88, 74] width 68 height 23
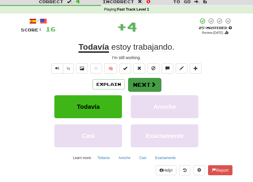
click at [147, 84] on button "Next" at bounding box center [144, 85] width 33 height 14
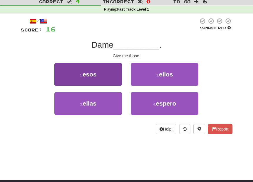
click at [115, 80] on button "1 . esos" at bounding box center [88, 74] width 68 height 23
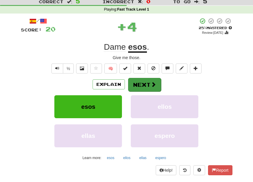
click at [141, 85] on button "Next" at bounding box center [144, 85] width 33 height 14
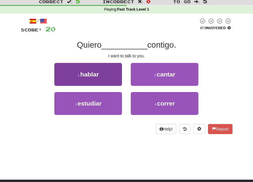
click at [109, 70] on button "1 . hablar" at bounding box center [88, 74] width 68 height 23
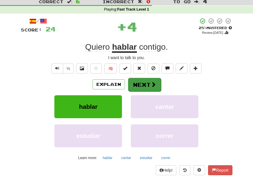
click at [142, 86] on button "Next" at bounding box center [144, 85] width 33 height 14
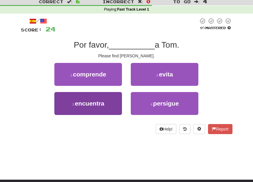
click at [117, 104] on button "3 . encuentra" at bounding box center [88, 103] width 68 height 23
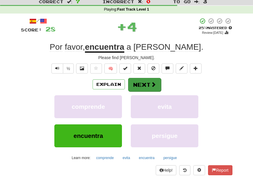
click at [152, 87] on span at bounding box center [153, 84] width 5 height 5
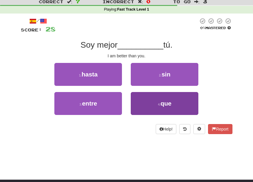
click at [153, 102] on button "4 . que" at bounding box center [165, 103] width 68 height 23
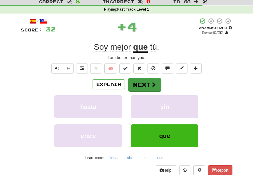
click at [144, 82] on button "Next" at bounding box center [144, 85] width 33 height 14
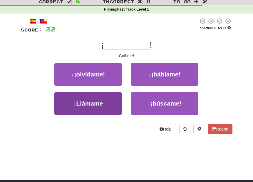
click at [103, 101] on span "Llámame" at bounding box center [89, 103] width 27 height 7
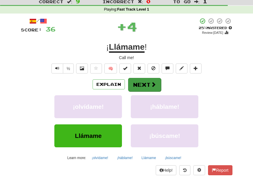
click at [152, 83] on span at bounding box center [153, 84] width 5 height 5
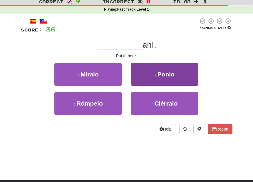
click at [162, 81] on button "2 . [GEOGRAPHIC_DATA]" at bounding box center [165, 74] width 68 height 23
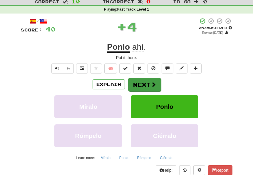
click at [149, 87] on button "Next" at bounding box center [144, 85] width 33 height 14
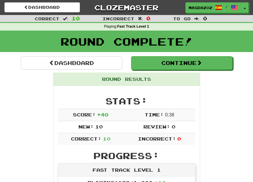
scroll to position [0, 0]
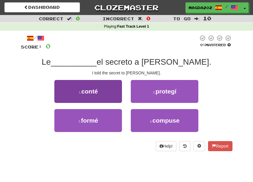
click at [105, 96] on button "1 . [PERSON_NAME]" at bounding box center [88, 91] width 68 height 23
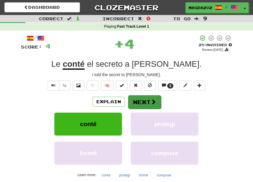
click at [149, 99] on button "Next" at bounding box center [144, 102] width 33 height 14
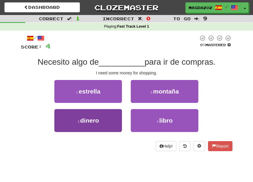
click at [102, 123] on button "3 . dinero" at bounding box center [88, 120] width 68 height 23
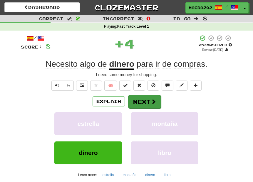
click at [146, 99] on button "Next" at bounding box center [144, 102] width 33 height 14
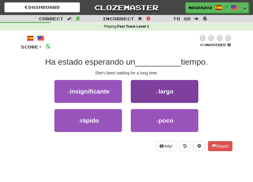
click at [159, 88] on button "2 . largo" at bounding box center [165, 91] width 68 height 23
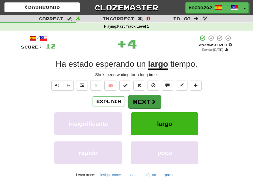
click at [153, 99] on span at bounding box center [153, 101] width 5 height 5
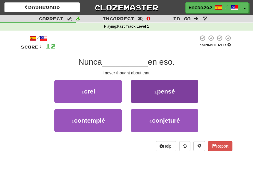
click at [158, 95] on button "2 . [GEOGRAPHIC_DATA]" at bounding box center [165, 91] width 68 height 23
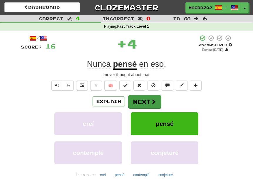
click at [150, 101] on button "Next" at bounding box center [144, 102] width 33 height 14
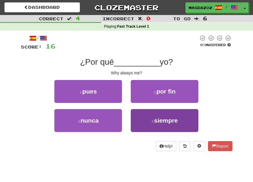
click at [159, 123] on button "4 . siempre" at bounding box center [165, 120] width 68 height 23
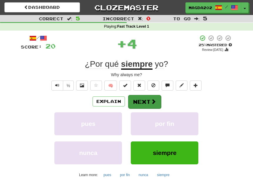
click at [152, 99] on span at bounding box center [153, 101] width 5 height 5
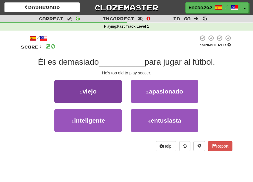
click at [111, 91] on button "1 . viejo" at bounding box center [88, 91] width 68 height 23
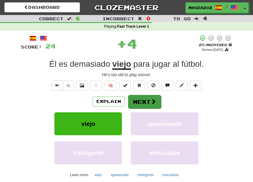
click at [146, 100] on button "Next" at bounding box center [144, 102] width 33 height 14
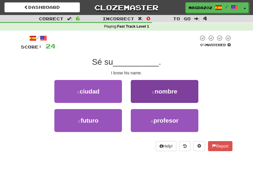
click at [160, 92] on span "nombre" at bounding box center [166, 91] width 23 height 7
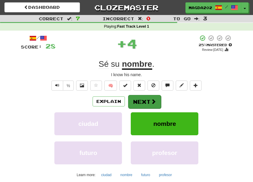
click at [149, 100] on button "Next" at bounding box center [144, 102] width 33 height 14
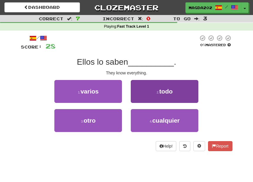
click at [165, 95] on button "2 . todo" at bounding box center [165, 91] width 68 height 23
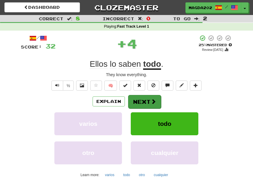
click at [150, 105] on button "Next" at bounding box center [144, 102] width 33 height 14
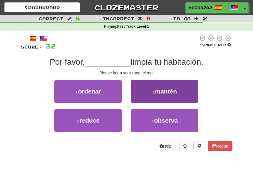
click at [159, 96] on button "2 . mantén" at bounding box center [165, 91] width 68 height 23
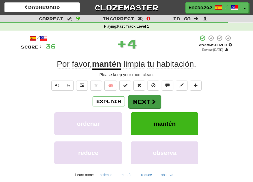
click at [152, 105] on button "Next" at bounding box center [144, 102] width 33 height 14
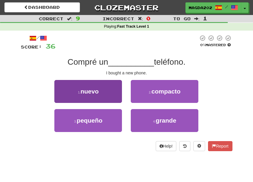
click at [111, 95] on button "1 . nuevo" at bounding box center [88, 91] width 68 height 23
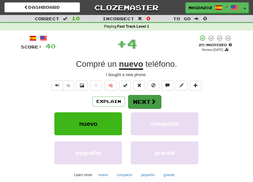
click at [142, 102] on button "Next" at bounding box center [144, 102] width 33 height 14
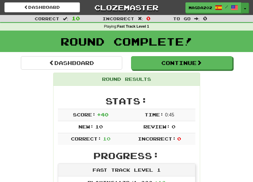
click at [245, 7] on button "Toggle Dropdown" at bounding box center [246, 8] width 8 height 11
